Goal: Task Accomplishment & Management: Use online tool/utility

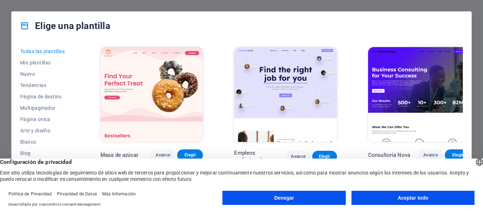
click at [403, 199] on font "Aceptar todo" at bounding box center [413, 198] width 30 height 6
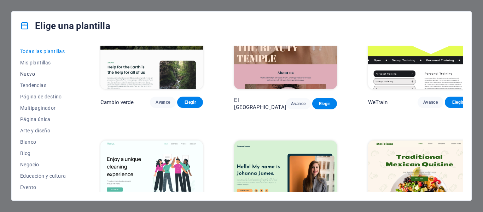
click at [27, 73] on font "Nuevo" at bounding box center [27, 74] width 15 height 6
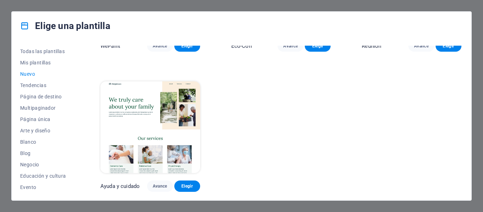
scroll to position [529, 0]
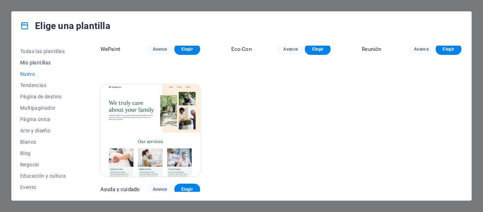
click at [28, 63] on font "Mis plantillas" at bounding box center [35, 63] width 31 height 6
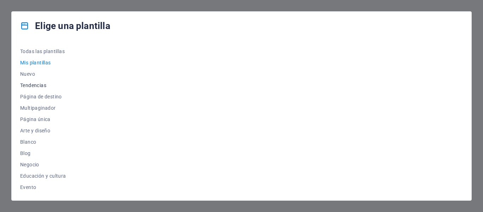
click at [28, 86] on font "Tendencias" at bounding box center [33, 85] width 26 height 6
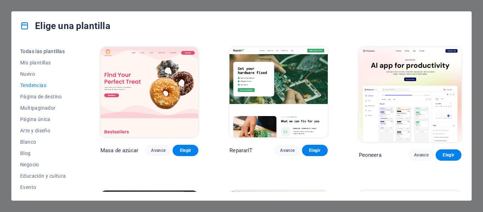
click at [47, 49] on font "Todas las plantillas" at bounding box center [42, 51] width 45 height 6
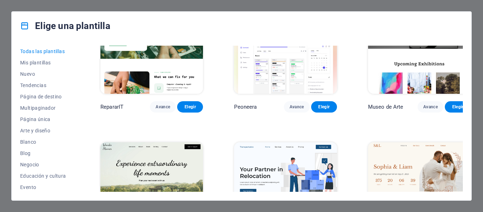
scroll to position [248, 0]
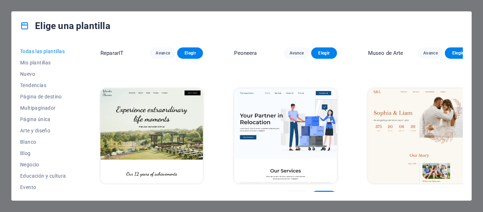
click at [379, 132] on img at bounding box center [419, 135] width 103 height 95
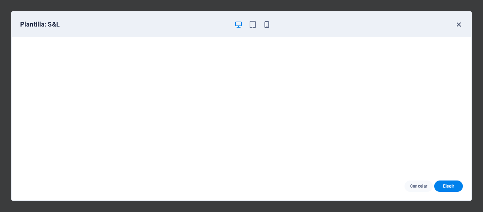
click at [458, 22] on icon "button" at bounding box center [459, 25] width 8 height 8
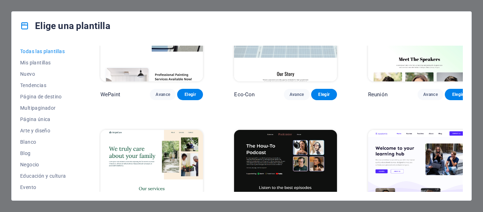
scroll to position [530, 0]
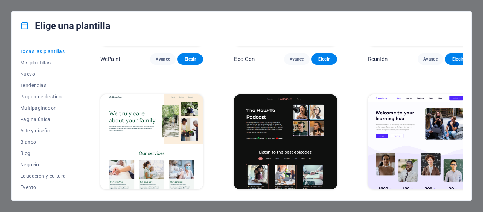
click at [150, 128] on img at bounding box center [151, 141] width 103 height 95
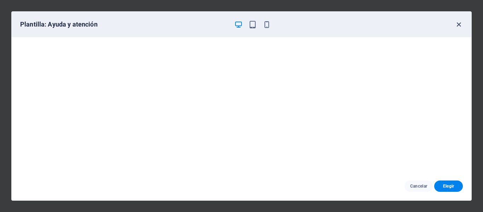
click at [460, 21] on icon "button" at bounding box center [459, 25] width 8 height 8
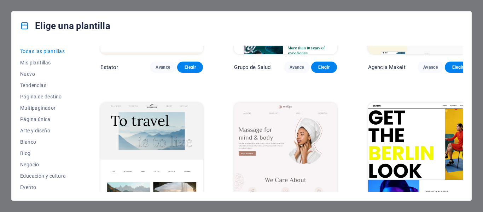
scroll to position [1520, 0]
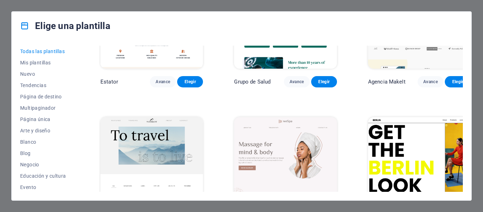
click at [303, 131] on img at bounding box center [285, 164] width 103 height 95
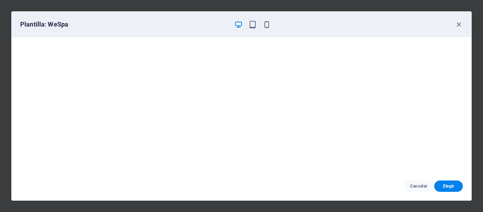
drag, startPoint x: 459, startPoint y: 23, endPoint x: 456, endPoint y: 29, distance: 6.2
click at [459, 23] on icon "button" at bounding box center [459, 25] width 8 height 8
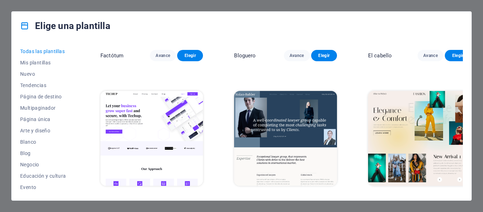
scroll to position [2051, 0]
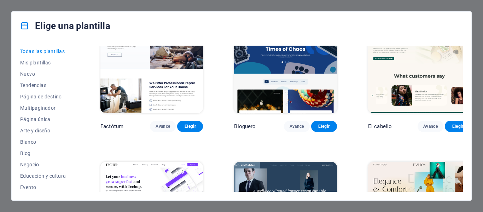
click at [393, 162] on img at bounding box center [419, 209] width 103 height 95
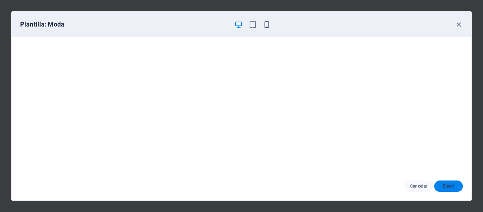
click at [446, 187] on font "Elegir" at bounding box center [448, 186] width 11 height 5
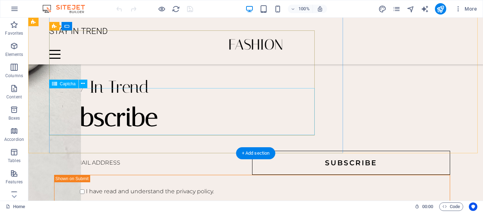
scroll to position [1316, 0]
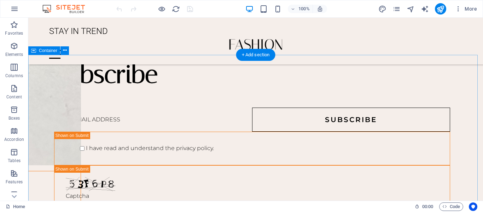
click at [451, 50] on div "Menu" at bounding box center [255, 54] width 413 height 9
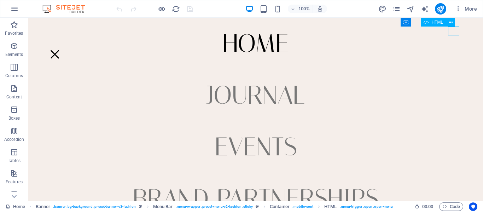
scroll to position [1414, 0]
click at [60, 50] on div "Menu" at bounding box center [54, 54] width 11 height 9
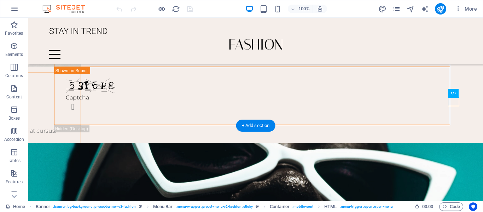
scroll to position [1344, 0]
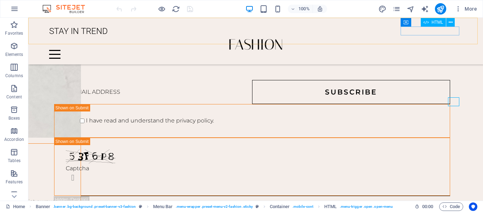
click at [452, 50] on div "Menu" at bounding box center [255, 54] width 413 height 9
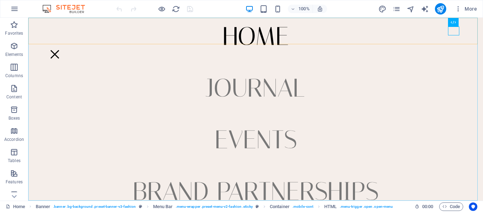
scroll to position [0, 0]
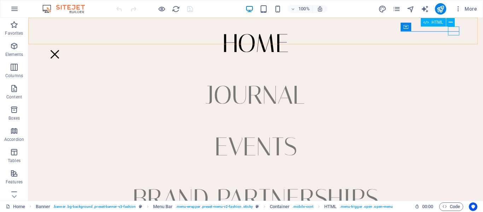
click at [60, 50] on div "Menu" at bounding box center [54, 54] width 11 height 9
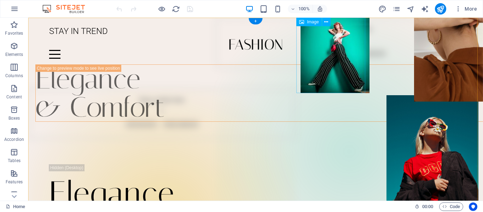
click at [343, 57] on figure at bounding box center [335, 55] width 69 height 75
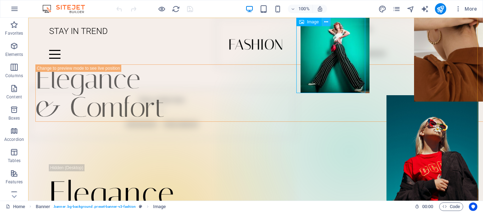
click at [327, 21] on icon at bounding box center [326, 21] width 4 height 7
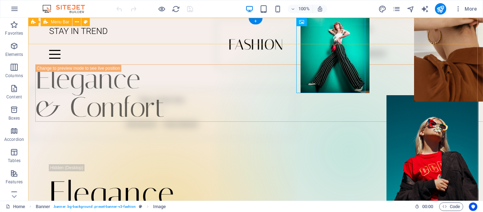
drag, startPoint x: 356, startPoint y: 66, endPoint x: 312, endPoint y: 44, distance: 49.7
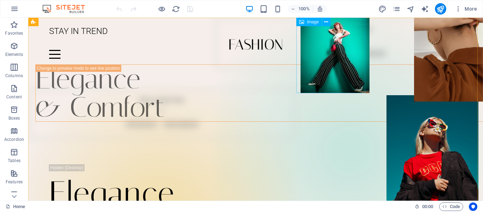
click at [299, 22] on div "Image" at bounding box center [308, 22] width 25 height 8
click at [299, 22] on icon at bounding box center [301, 22] width 5 height 8
click at [302, 22] on icon at bounding box center [301, 22] width 5 height 8
click at [313, 22] on span "Image" at bounding box center [313, 22] width 12 height 4
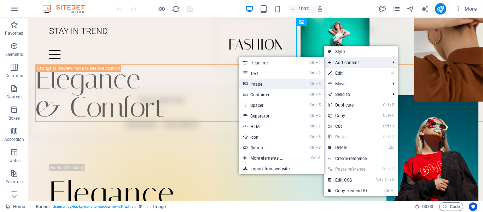
click at [275, 82] on link "Ctrl 3 Image" at bounding box center [268, 83] width 58 height 11
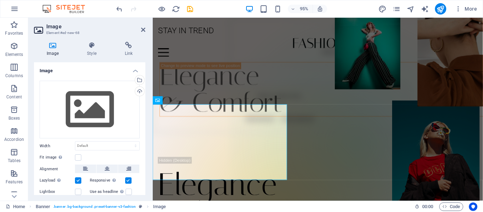
scroll to position [218, 0]
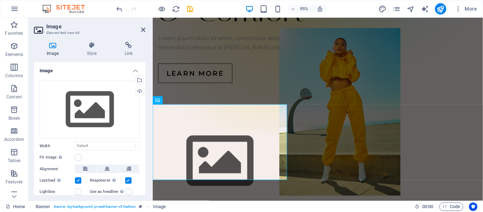
click at [54, 48] on icon at bounding box center [52, 45] width 37 height 7
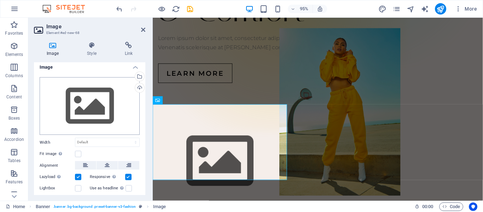
scroll to position [0, 0]
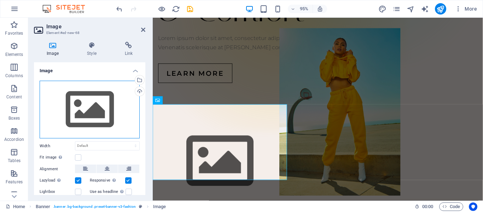
click at [100, 108] on div "Drag files here, click to choose files or select files from Files or our free s…" at bounding box center [90, 110] width 100 height 58
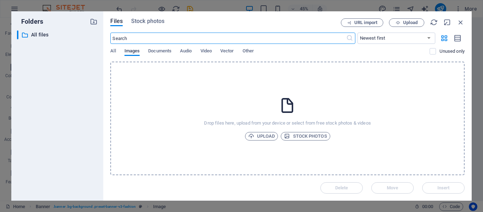
click at [129, 50] on span "Images" at bounding box center [132, 52] width 16 height 10
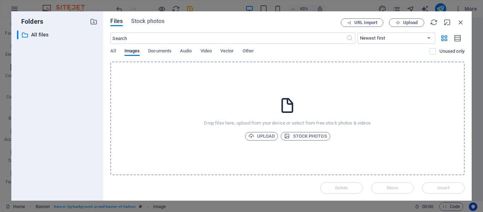
click at [288, 107] on icon at bounding box center [288, 106] width 18 height 18
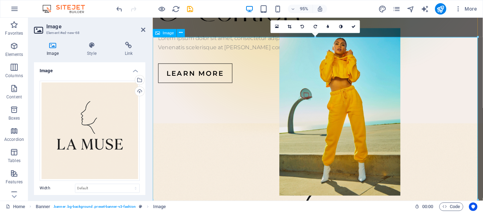
scroll to position [289, 0]
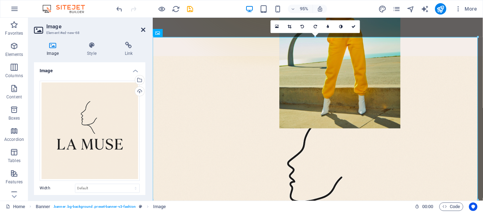
click at [144, 30] on icon at bounding box center [143, 30] width 4 height 6
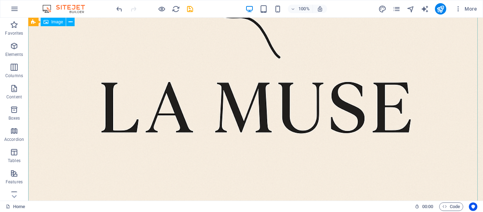
scroll to position [495, 0]
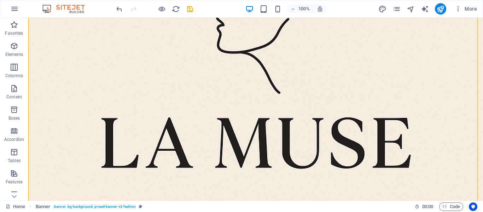
drag, startPoint x: 289, startPoint y: 187, endPoint x: 483, endPoint y: 182, distance: 193.5
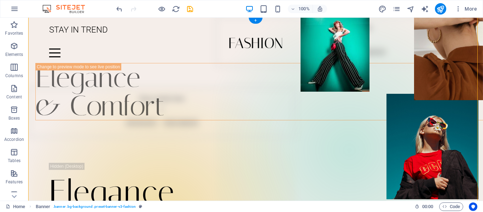
scroll to position [0, 0]
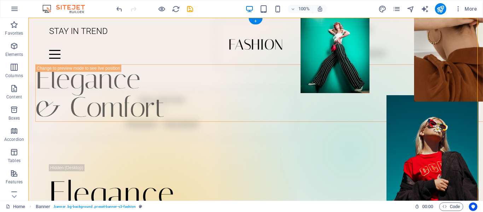
click at [342, 62] on figure at bounding box center [335, 55] width 69 height 75
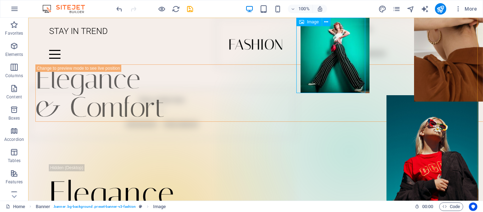
click at [314, 23] on span "Image" at bounding box center [313, 22] width 12 height 4
click at [326, 22] on icon at bounding box center [326, 21] width 4 height 7
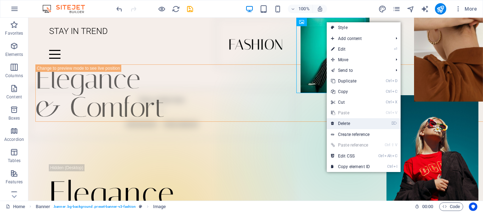
click at [353, 123] on link "⌦ Delete" at bounding box center [350, 123] width 47 height 11
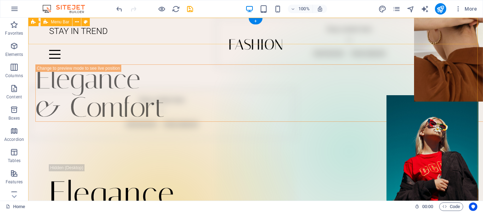
click at [331, 33] on div "STAY IN TREND Menu Home Journal Events Brand Partnerships Location Contact" at bounding box center [255, 41] width 455 height 47
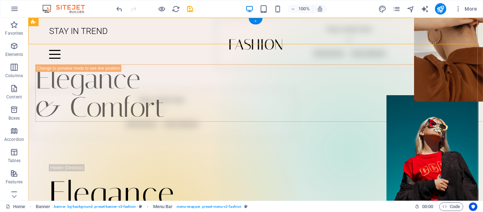
drag, startPoint x: 256, startPoint y: 21, endPoint x: 107, endPoint y: 2, distance: 149.6
click at [256, 21] on div "+" at bounding box center [256, 21] width 14 height 6
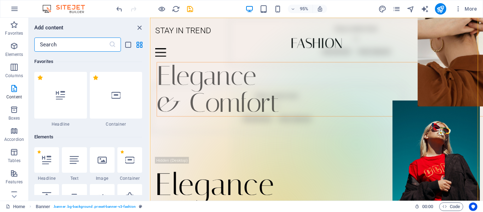
scroll to position [1237, 0]
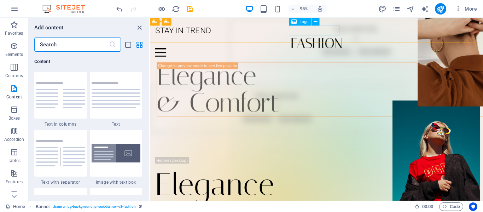
click at [306, 22] on span "Logo" at bounding box center [303, 22] width 9 height 4
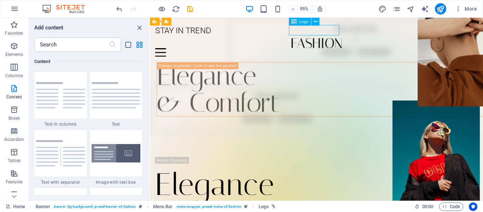
click at [292, 21] on icon at bounding box center [294, 22] width 5 height 8
click at [316, 22] on icon at bounding box center [316, 21] width 4 height 7
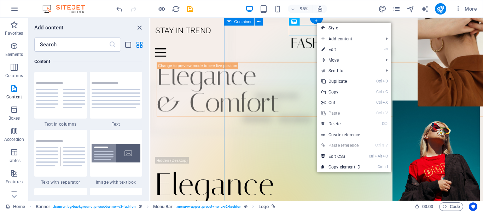
click at [312, 64] on div "Drop content here or Add elements Paste clipboard" at bounding box center [366, 43] width 267 height 50
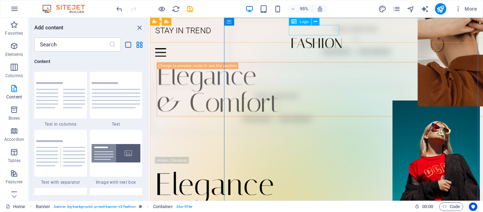
click at [307, 22] on span "Logo" at bounding box center [303, 22] width 9 height 4
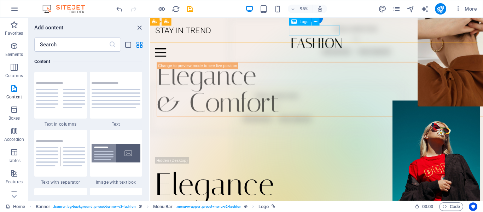
click at [317, 39] on div at bounding box center [325, 44] width 339 height 11
click at [295, 21] on icon at bounding box center [294, 22] width 5 height 8
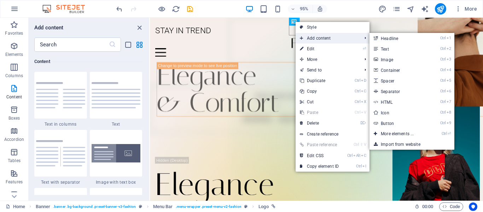
click at [306, 39] on span "Add content" at bounding box center [327, 38] width 63 height 11
click at [401, 58] on link "Ctrl 3 Image" at bounding box center [398, 59] width 58 height 11
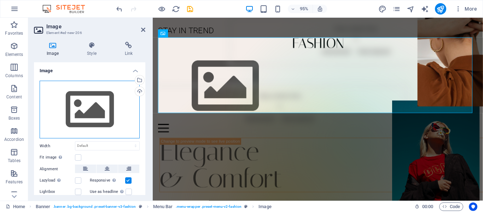
click at [91, 108] on div "Drag files here, click to choose files or select files from Files or our free s…" at bounding box center [90, 110] width 100 height 58
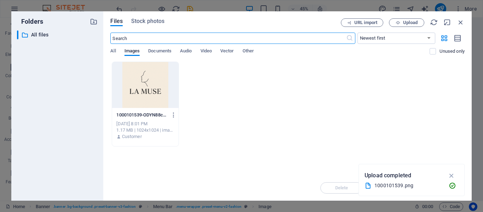
click at [148, 90] on div at bounding box center [145, 85] width 66 height 46
click at [149, 90] on div at bounding box center [145, 85] width 66 height 46
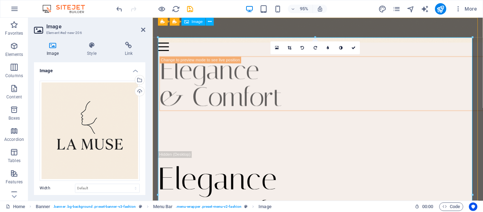
scroll to position [0, 0]
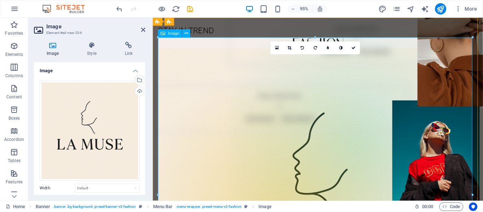
drag, startPoint x: 624, startPoint y: 54, endPoint x: 384, endPoint y: 95, distance: 243.6
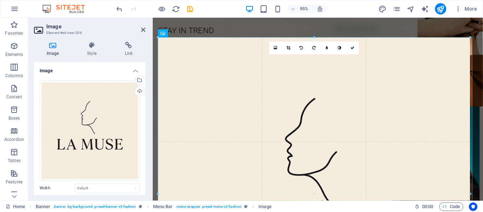
click at [472, 39] on div at bounding box center [315, 191] width 325 height 346
type input "929"
select select "px"
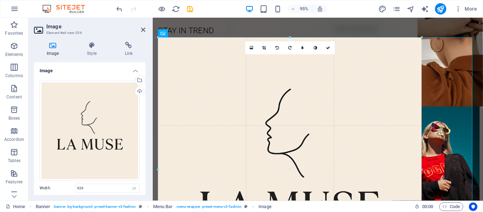
drag, startPoint x: 470, startPoint y: 37, endPoint x: 249, endPoint y: 74, distance: 224.0
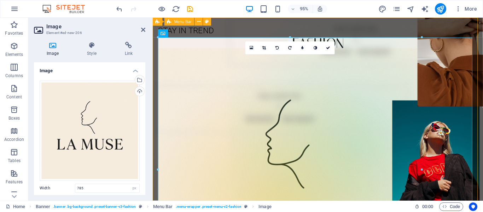
click at [483, 36] on div "STAY IN TREND Menu Home Journal Events Brand Partnerships Location Contact" at bounding box center [327, 180] width 348 height 324
click at [483, 50] on figure at bounding box center [326, 189] width 336 height 278
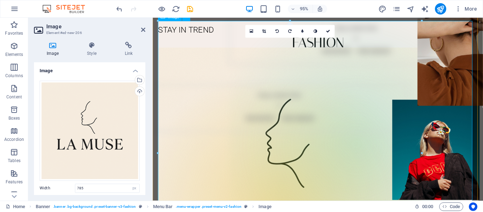
scroll to position [35, 0]
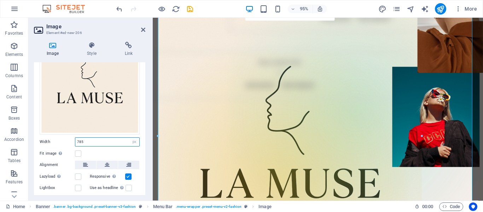
drag, startPoint x: 106, startPoint y: 188, endPoint x: 66, endPoint y: 193, distance: 40.5
click at [66, 193] on div "Drag files here, click to choose files or select files from Files or our free s…" at bounding box center [89, 119] width 111 height 180
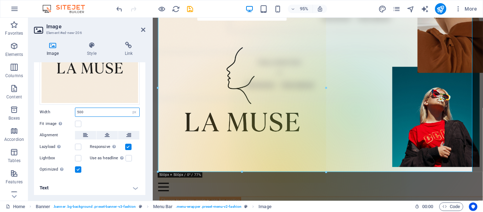
drag, startPoint x: 102, startPoint y: 109, endPoint x: 50, endPoint y: 113, distance: 52.9
click at [50, 113] on div "Width 500 Default auto px rem % em vh vw" at bounding box center [90, 111] width 100 height 9
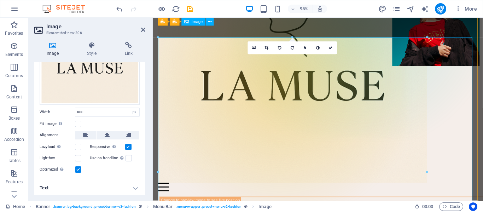
scroll to position [0, 0]
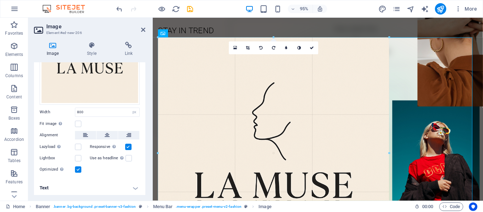
drag, startPoint x: 214, startPoint y: 77, endPoint x: 108, endPoint y: 79, distance: 105.7
type input "688"
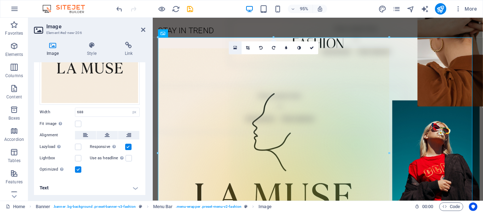
click at [238, 46] on link at bounding box center [235, 48] width 13 height 13
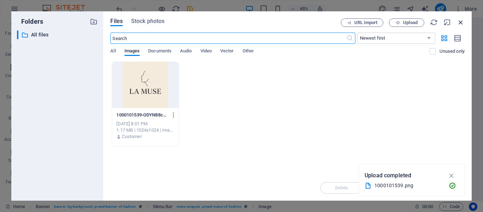
click at [461, 22] on icon "button" at bounding box center [461, 22] width 8 height 8
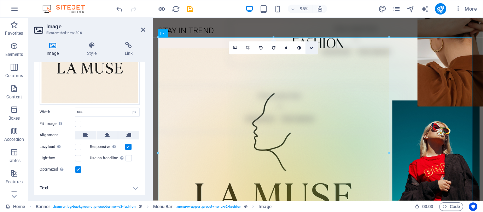
click at [312, 47] on icon at bounding box center [312, 48] width 4 height 4
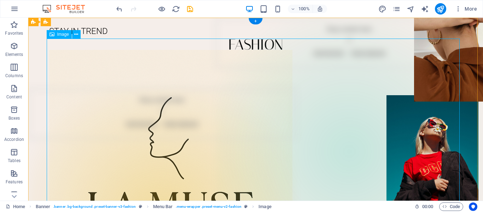
click at [122, 130] on figure at bounding box center [255, 171] width 413 height 243
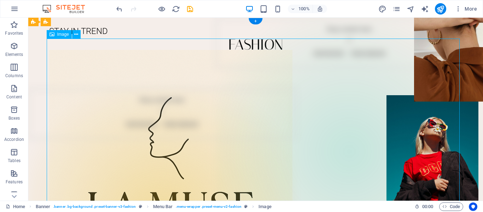
drag, startPoint x: 127, startPoint y: 131, endPoint x: 263, endPoint y: 120, distance: 137.0
click at [263, 120] on figure at bounding box center [255, 171] width 413 height 243
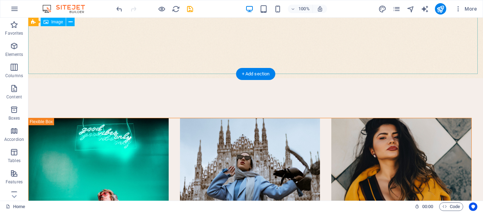
scroll to position [955, 0]
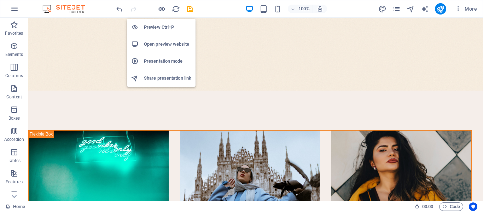
click at [166, 27] on h6 "Preview Ctrl+P" at bounding box center [167, 27] width 47 height 8
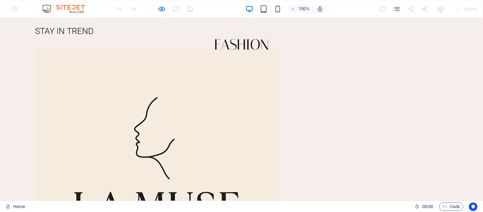
scroll to position [1965, 0]
click at [144, 63] on img at bounding box center [156, 171] width 243 height 243
click at [162, 8] on icon "button" at bounding box center [162, 9] width 8 height 8
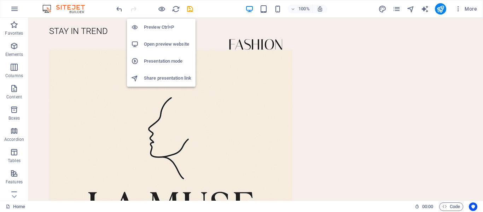
scroll to position [2207, 0]
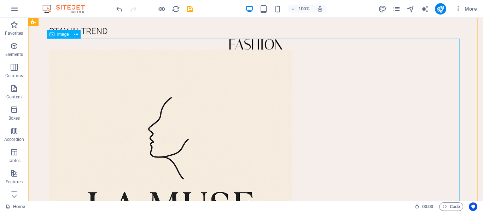
click at [324, 72] on figure at bounding box center [255, 171] width 413 height 243
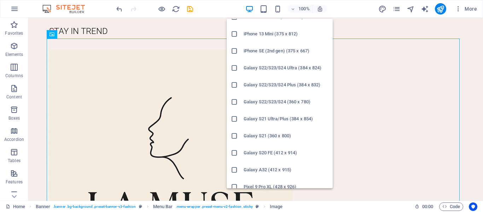
scroll to position [0, 0]
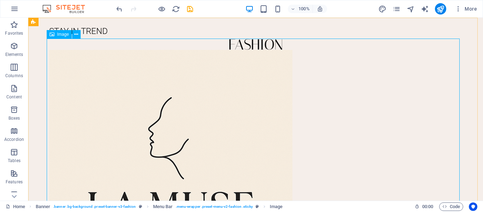
click at [401, 72] on figure at bounding box center [255, 171] width 413 height 243
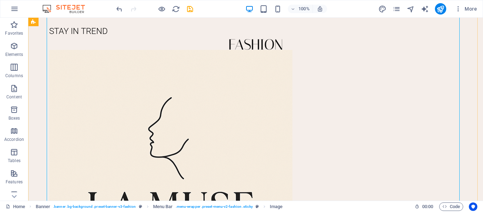
scroll to position [2278, 0]
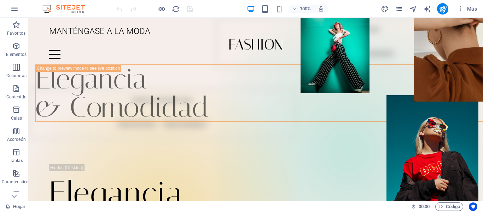
click at [325, 51] on figure at bounding box center [335, 55] width 69 height 75
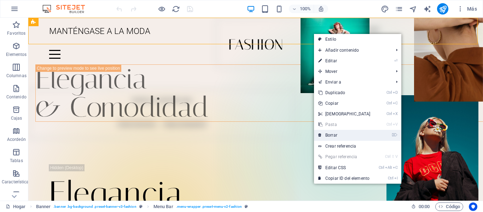
click at [344, 137] on link "⌦ Borrar" at bounding box center [344, 135] width 61 height 11
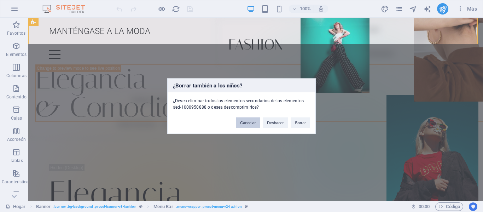
drag, startPoint x: 254, startPoint y: 121, endPoint x: 231, endPoint y: 94, distance: 34.8
click at [254, 121] on font "Cancelar" at bounding box center [248, 122] width 16 height 4
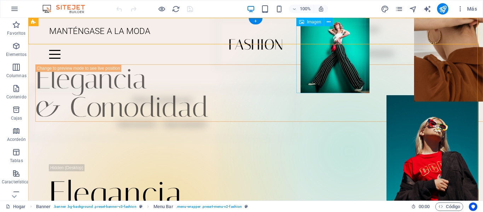
click at [327, 73] on figure at bounding box center [335, 55] width 69 height 75
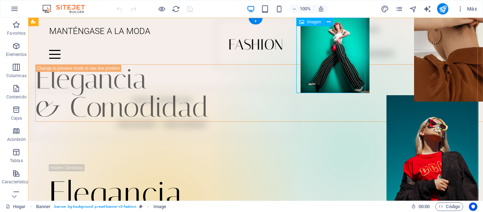
click at [332, 74] on figure at bounding box center [335, 55] width 69 height 75
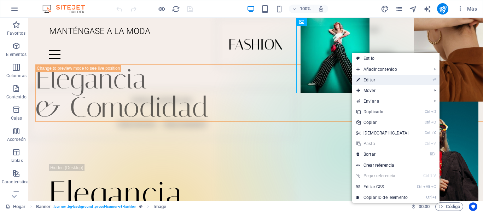
click at [365, 77] on link "⏎ Editar" at bounding box center [382, 80] width 61 height 11
select select "px"
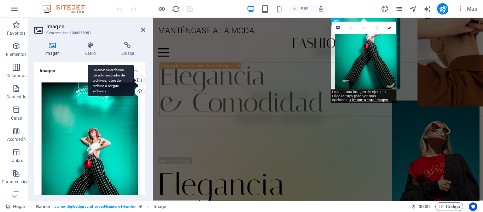
click at [134, 79] on div "Seleccione archivos del administrador de archivos, fotos de archivo o cargue ar…" at bounding box center [111, 81] width 46 height 32
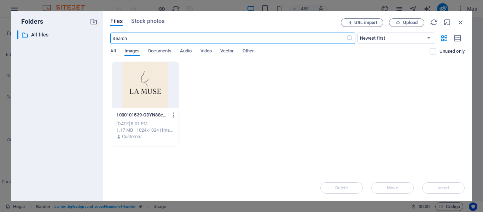
click at [132, 49] on span "Images" at bounding box center [132, 52] width 16 height 10
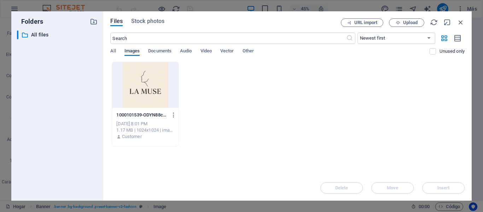
click at [132, 49] on span "Images" at bounding box center [132, 52] width 16 height 10
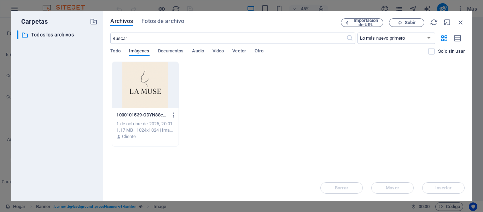
click at [132, 49] on font "Imágenes" at bounding box center [139, 50] width 21 height 5
click at [118, 48] on font "Todo" at bounding box center [115, 50] width 10 height 5
click at [120, 50] on font "Todo" at bounding box center [115, 50] width 10 height 5
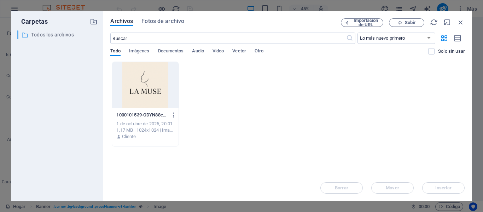
click at [46, 35] on font "Todos los archivos" at bounding box center [52, 35] width 43 height 6
click at [170, 21] on font "Fotos de archivo" at bounding box center [162, 21] width 43 height 7
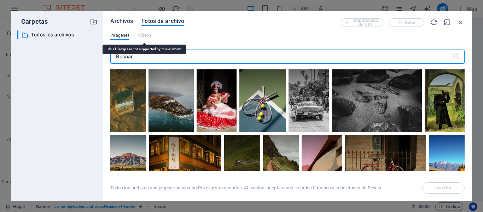
click at [122, 23] on font "Archivos" at bounding box center [121, 21] width 23 height 7
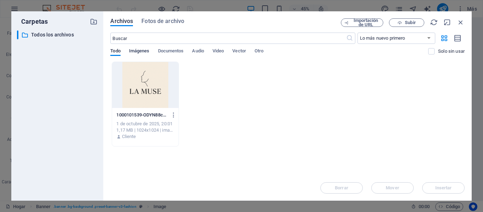
click at [150, 51] on font "Imágenes" at bounding box center [139, 50] width 21 height 5
click at [405, 21] on font "Subir" at bounding box center [410, 22] width 11 height 5
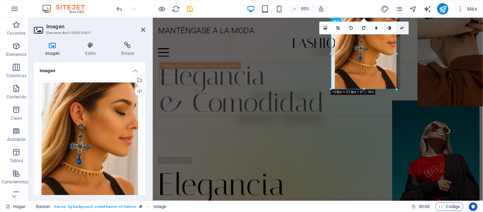
click at [402, 28] on icon at bounding box center [402, 28] width 4 height 4
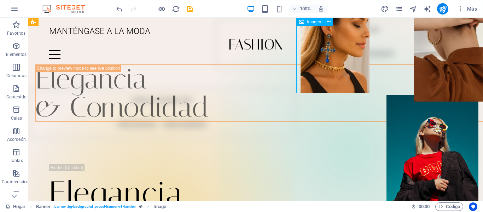
drag, startPoint x: 332, startPoint y: 40, endPoint x: 360, endPoint y: 27, distance: 30.1
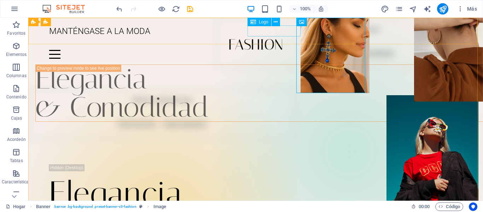
click at [255, 39] on div at bounding box center [255, 44] width 413 height 11
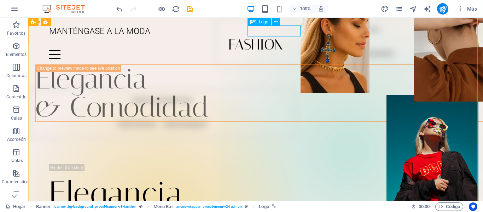
click at [257, 21] on div "Logo" at bounding box center [260, 22] width 24 height 8
click at [276, 21] on icon at bounding box center [276, 21] width 4 height 7
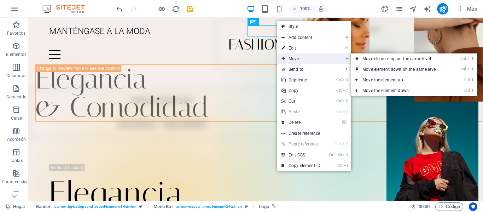
click at [296, 61] on span "Move" at bounding box center [308, 58] width 63 height 11
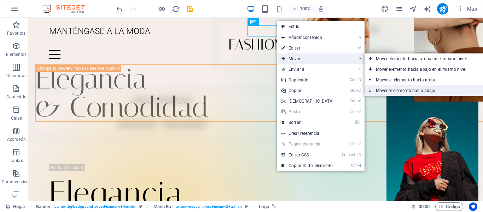
click at [390, 89] on font "Mover el elemento hacia abajo" at bounding box center [406, 90] width 60 height 5
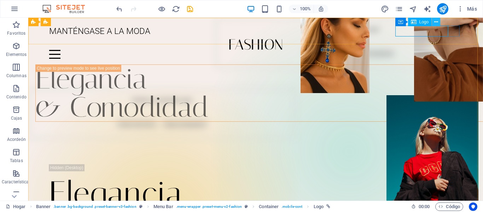
click at [440, 22] on button at bounding box center [436, 22] width 8 height 8
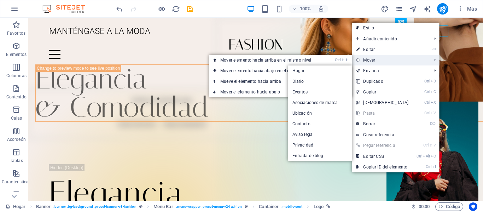
click at [397, 58] on span "Mover" at bounding box center [390, 60] width 77 height 11
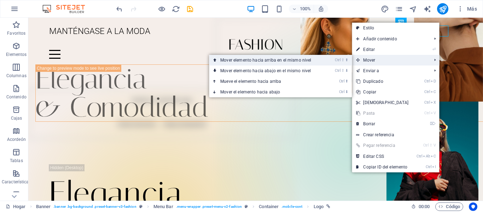
click at [296, 61] on font "Mover elemento hacia arriba en el mismo nivel" at bounding box center [265, 60] width 91 height 5
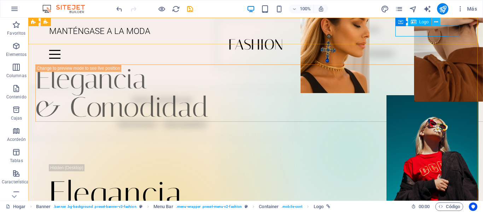
click at [435, 24] on icon at bounding box center [436, 21] width 4 height 7
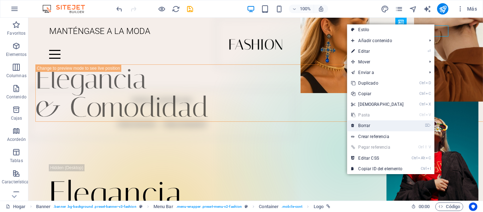
click at [372, 127] on link "⌦ Borrar" at bounding box center [377, 125] width 61 height 11
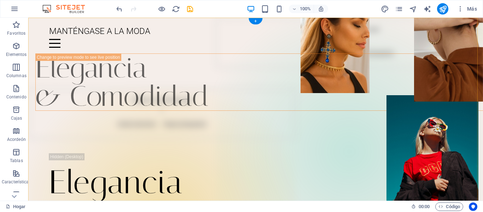
click at [258, 22] on div "+" at bounding box center [256, 21] width 14 height 6
click at [132, 21] on div "MANTÉNGASE A LA MODA Menú Hogar Diario Eventos Asociaciones de marca Ubicación …" at bounding box center [255, 36] width 455 height 36
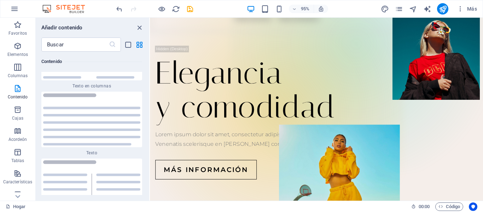
scroll to position [2516, 0]
